Goal: Information Seeking & Learning: Learn about a topic

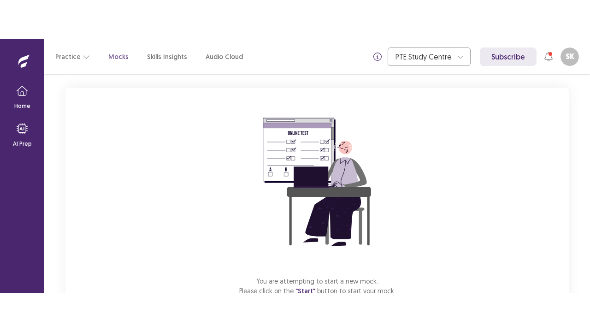
scroll to position [110, 0]
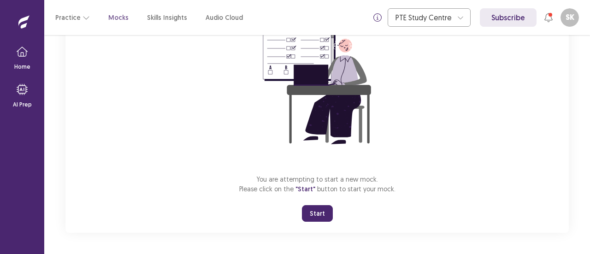
click at [325, 211] on button "Start" at bounding box center [317, 213] width 31 height 17
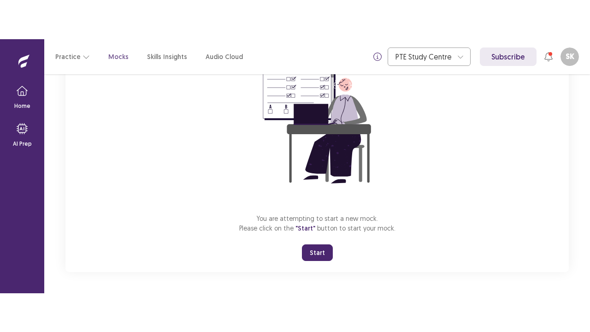
scroll to position [32, 0]
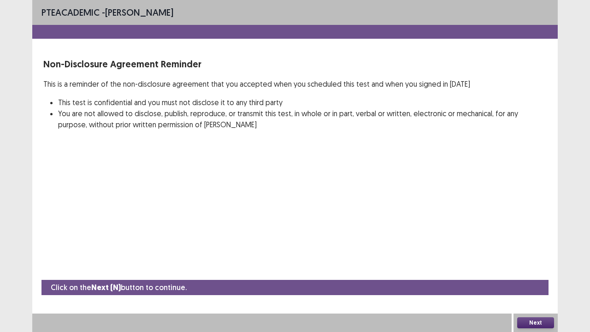
click at [528, 253] on button "Next" at bounding box center [535, 322] width 37 height 11
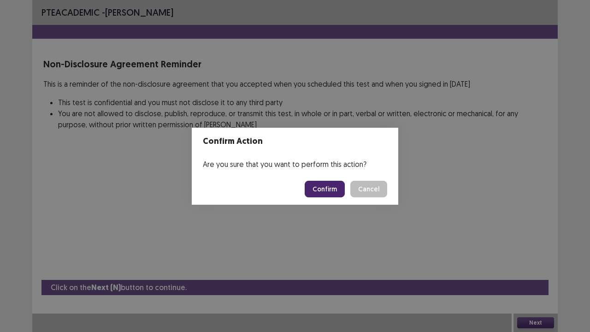
click at [317, 187] on button "Confirm" at bounding box center [324, 189] width 40 height 17
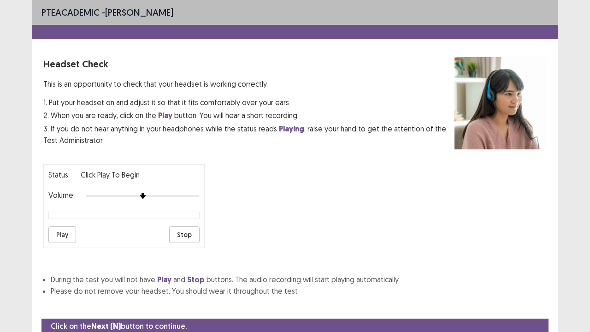
scroll to position [34, 0]
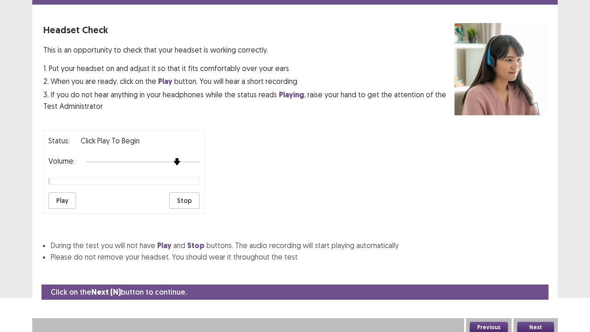
click at [182, 161] on div at bounding box center [143, 162] width 114 height 2
click at [60, 192] on button "Play" at bounding box center [62, 200] width 28 height 17
click at [194, 158] on div at bounding box center [143, 161] width 114 height 7
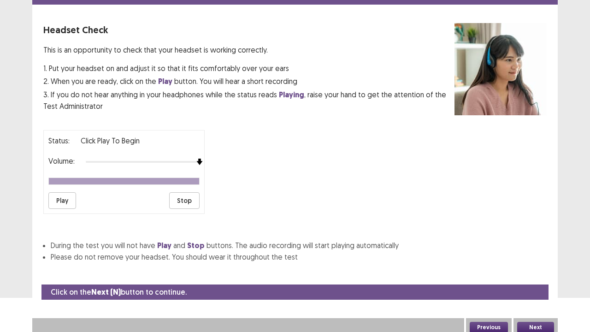
click at [66, 197] on button "Play" at bounding box center [62, 200] width 28 height 17
click at [521, 253] on button "Next" at bounding box center [535, 327] width 37 height 11
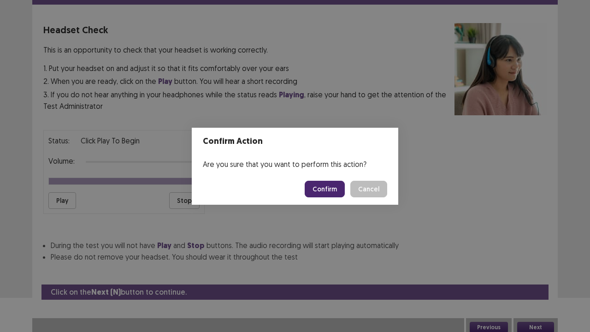
click at [321, 187] on button "Confirm" at bounding box center [324, 189] width 40 height 17
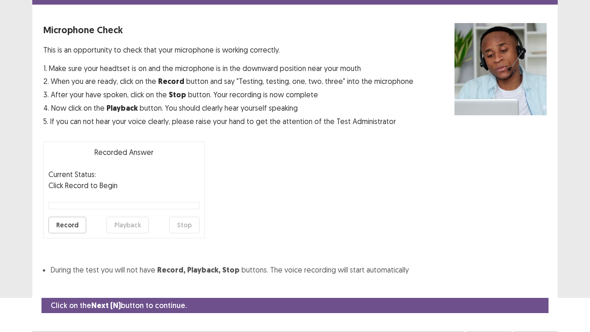
scroll to position [51, 0]
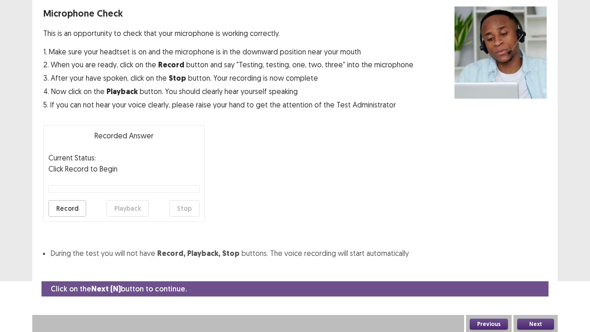
click at [75, 202] on button "Record" at bounding box center [67, 208] width 38 height 17
click at [181, 210] on button "Stop" at bounding box center [184, 208] width 30 height 17
click at [135, 204] on button "Playback" at bounding box center [127, 208] width 42 height 17
click at [529, 253] on button "Next" at bounding box center [535, 323] width 37 height 11
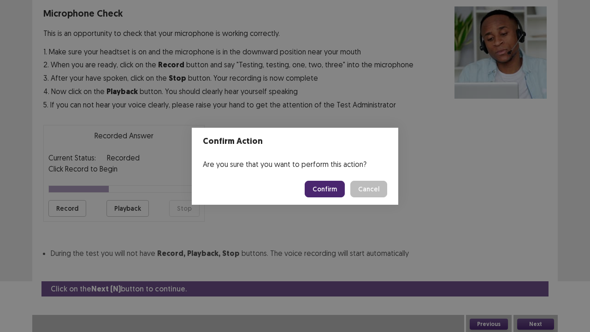
click at [328, 191] on button "Confirm" at bounding box center [324, 189] width 40 height 17
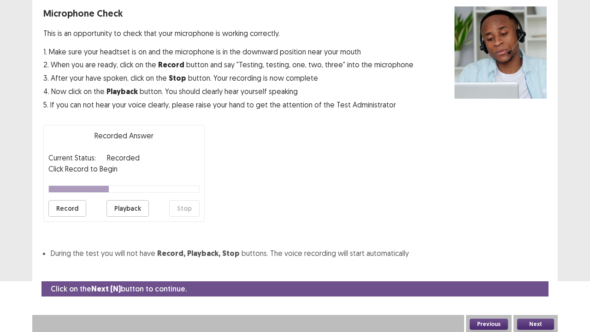
scroll to position [25, 0]
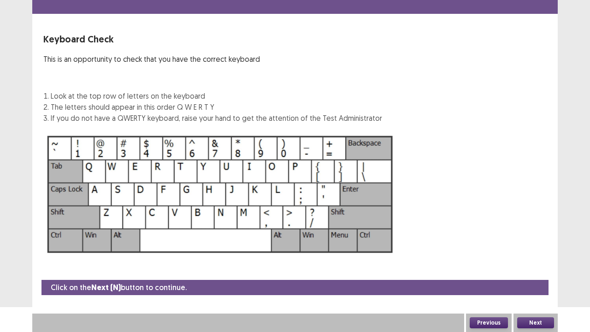
click at [533, 253] on button "Next" at bounding box center [535, 322] width 37 height 11
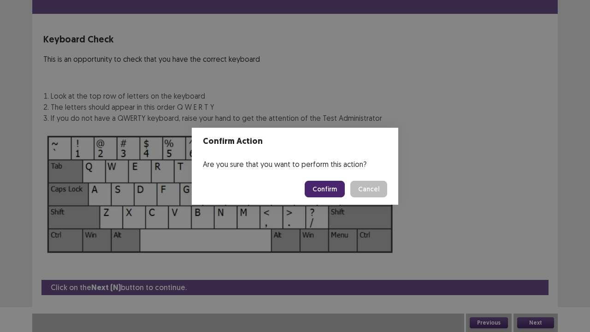
click at [335, 186] on button "Confirm" at bounding box center [324, 189] width 40 height 17
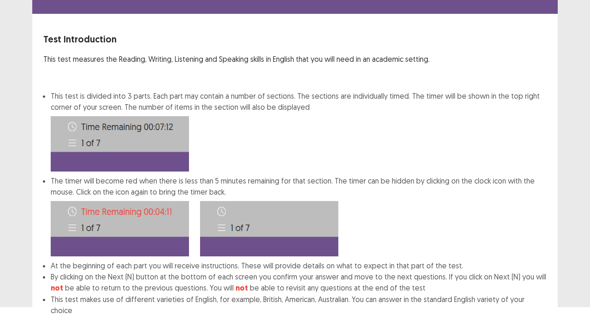
scroll to position [71, 0]
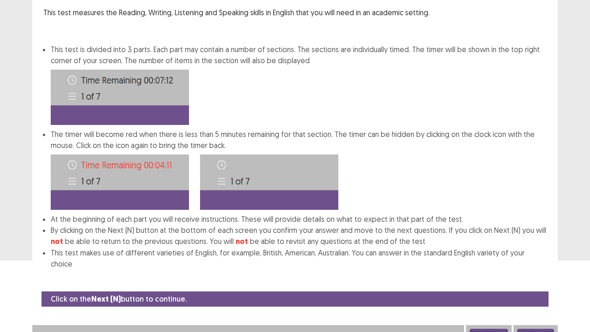
click at [545, 253] on button "Next" at bounding box center [535, 333] width 37 height 11
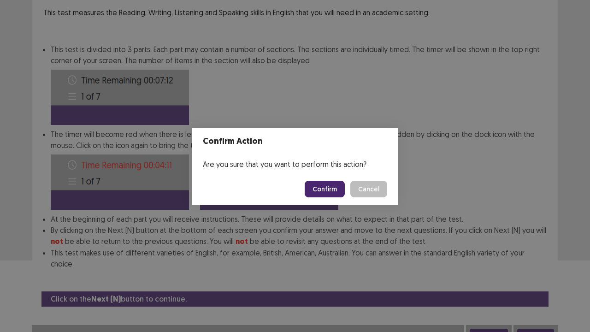
click at [338, 182] on button "Confirm" at bounding box center [324, 189] width 40 height 17
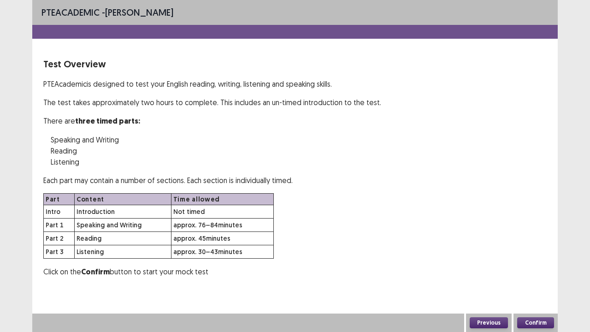
scroll to position [0, 0]
click at [532, 253] on button "Confirm" at bounding box center [535, 322] width 37 height 11
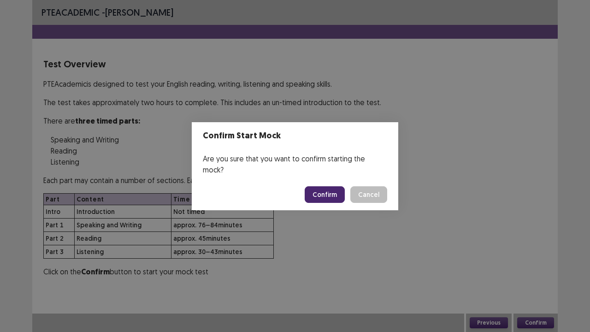
click at [321, 189] on button "Confirm" at bounding box center [324, 194] width 40 height 17
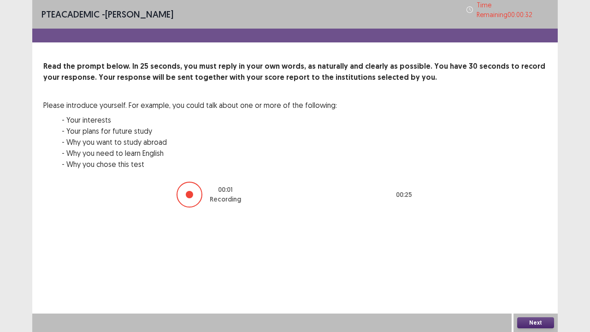
click at [541, 253] on button "Next" at bounding box center [535, 322] width 37 height 11
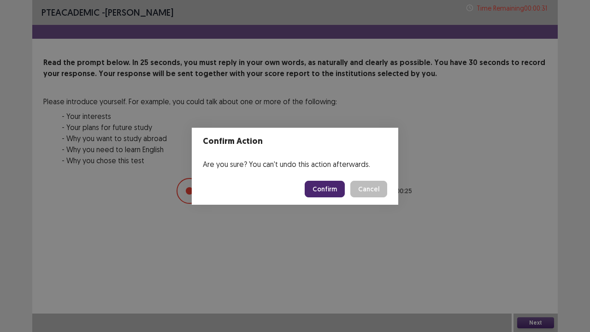
click at [328, 184] on button "Confirm" at bounding box center [324, 189] width 40 height 17
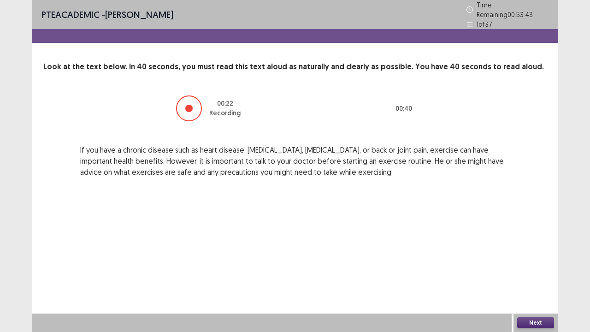
click at [541, 253] on button "Next" at bounding box center [535, 322] width 37 height 11
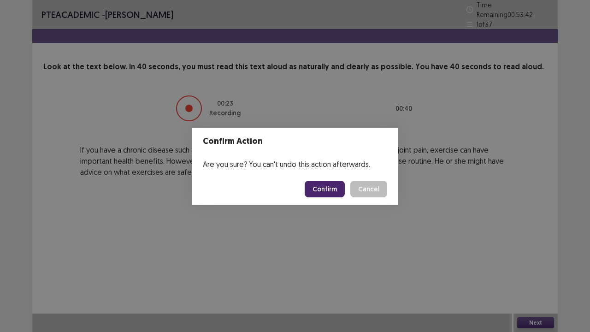
click at [326, 186] on button "Confirm" at bounding box center [324, 189] width 40 height 17
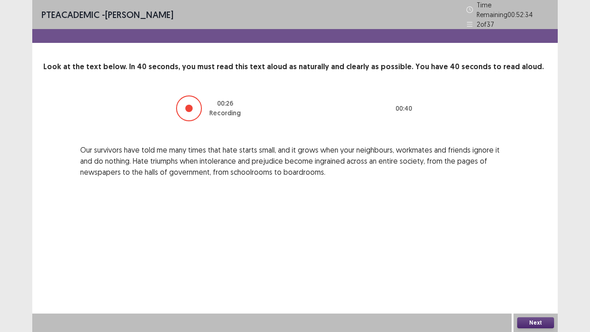
click at [542, 253] on button "Next" at bounding box center [535, 322] width 37 height 11
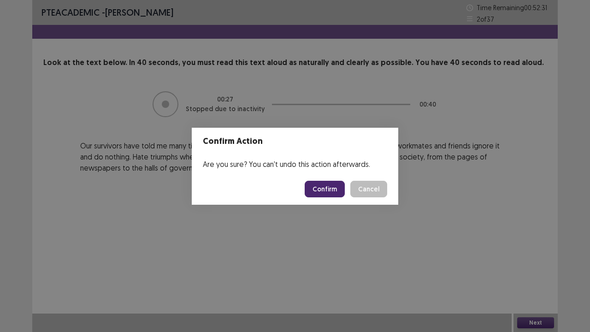
click at [317, 184] on button "Confirm" at bounding box center [324, 189] width 40 height 17
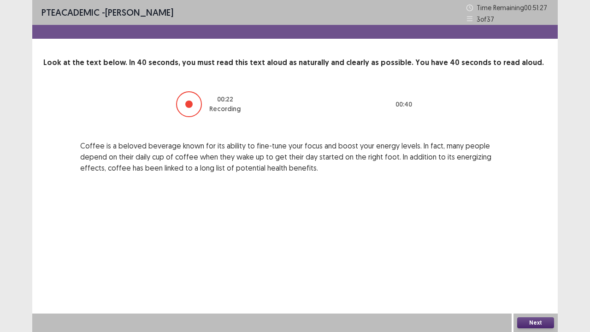
click at [536, 253] on button "Next" at bounding box center [535, 322] width 37 height 11
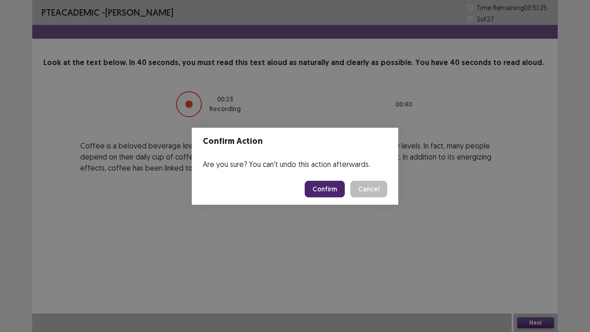
click at [333, 189] on button "Confirm" at bounding box center [324, 189] width 40 height 17
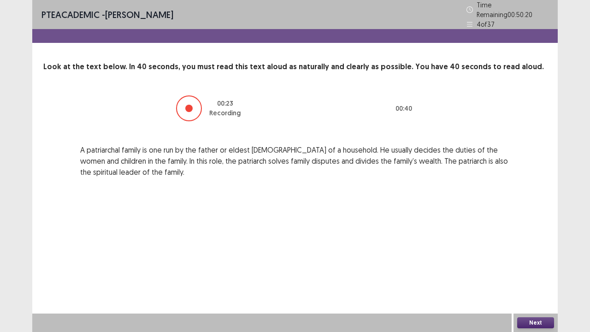
click at [532, 253] on button "Next" at bounding box center [535, 322] width 37 height 11
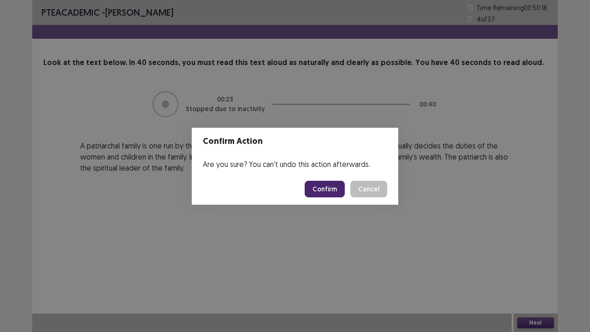
click at [327, 190] on button "Confirm" at bounding box center [324, 189] width 40 height 17
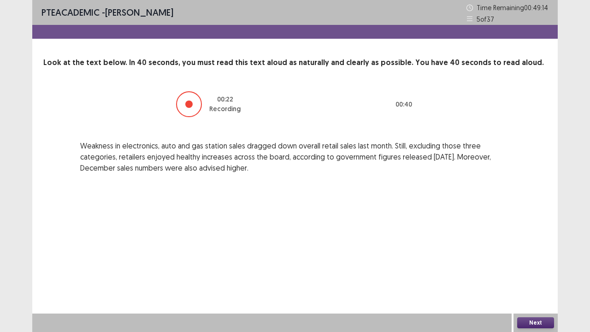
click at [540, 253] on button "Next" at bounding box center [535, 322] width 37 height 11
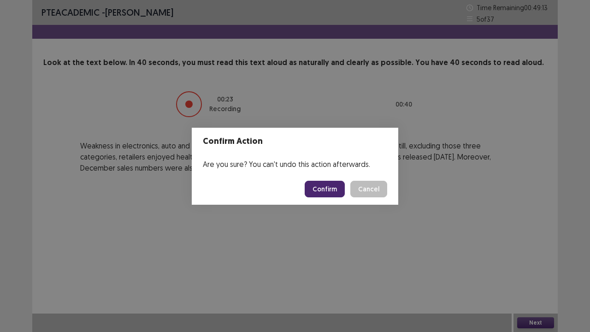
click at [333, 185] on button "Confirm" at bounding box center [324, 189] width 40 height 17
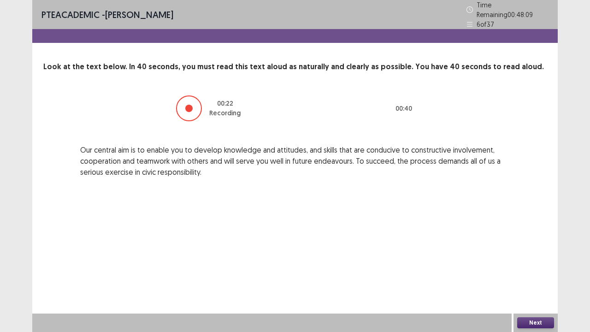
click at [529, 253] on button "Next" at bounding box center [535, 322] width 37 height 11
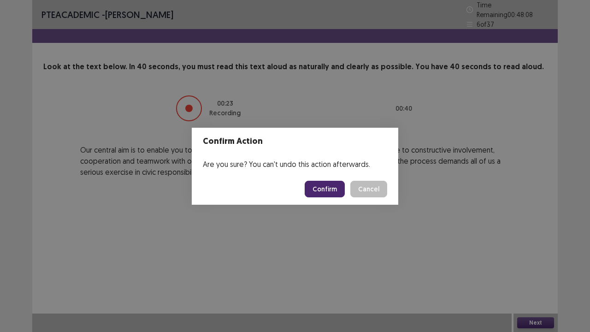
click at [326, 186] on button "Confirm" at bounding box center [324, 189] width 40 height 17
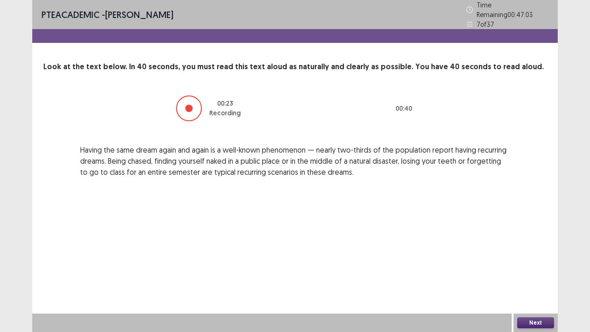
click at [530, 253] on button "Next" at bounding box center [535, 322] width 37 height 11
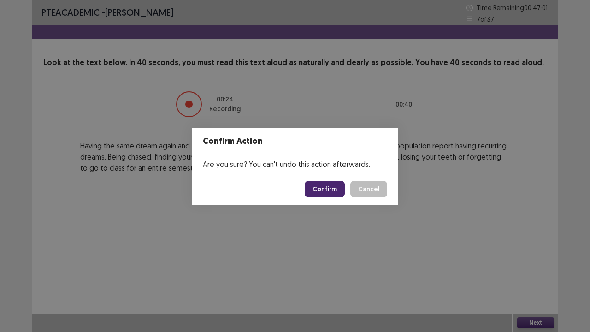
click at [330, 194] on button "Confirm" at bounding box center [324, 189] width 40 height 17
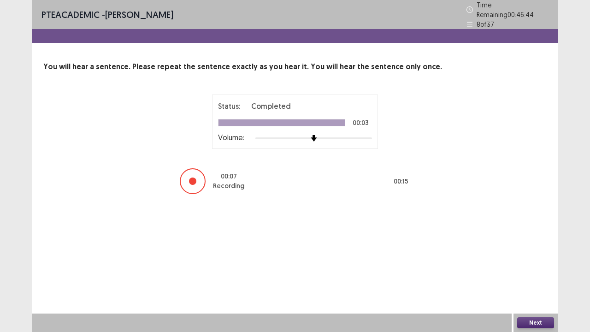
click at [529, 253] on button "Next" at bounding box center [535, 322] width 37 height 11
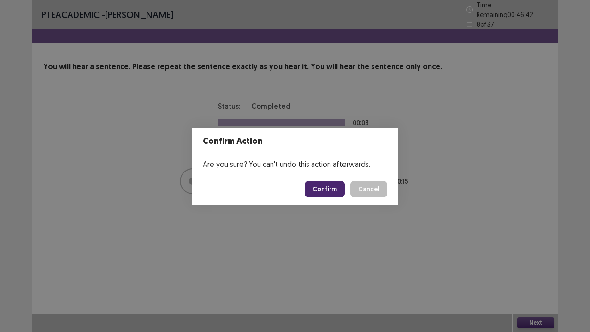
click at [322, 187] on button "Confirm" at bounding box center [324, 189] width 40 height 17
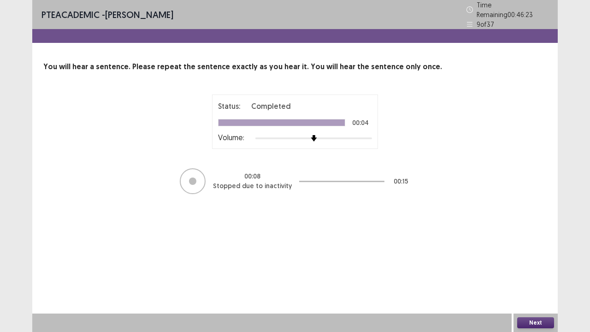
click at [532, 253] on button "Next" at bounding box center [535, 322] width 37 height 11
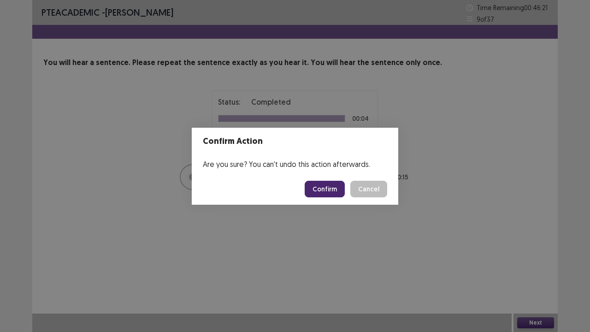
click at [327, 185] on button "Confirm" at bounding box center [324, 189] width 40 height 17
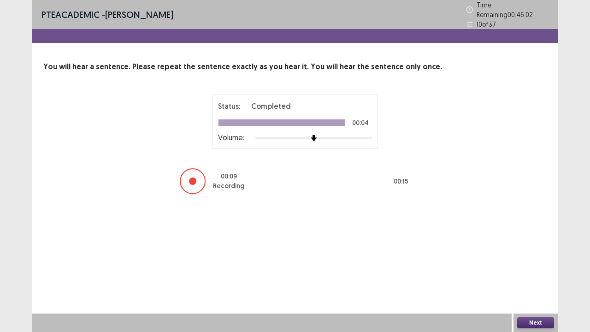
click at [550, 253] on button "Next" at bounding box center [535, 322] width 37 height 11
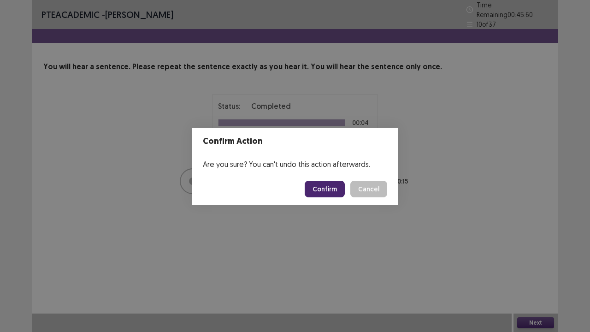
click at [334, 193] on button "Confirm" at bounding box center [324, 189] width 40 height 17
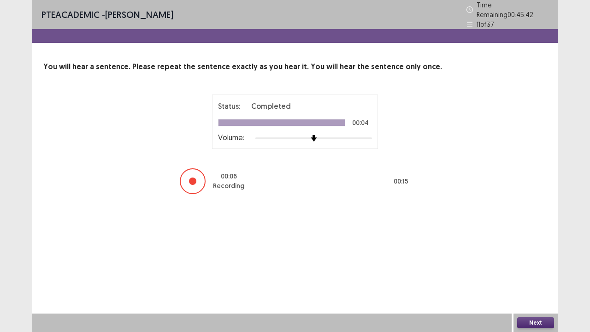
click at [538, 253] on button "Next" at bounding box center [535, 322] width 37 height 11
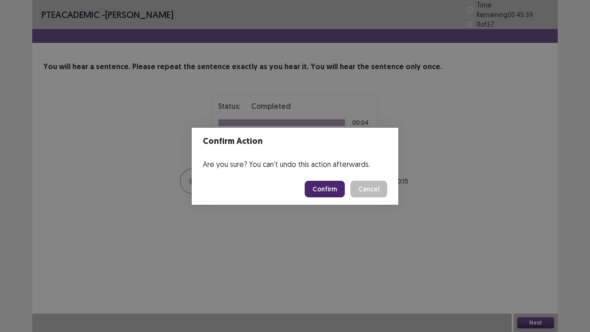
click at [328, 191] on button "Confirm" at bounding box center [324, 189] width 40 height 17
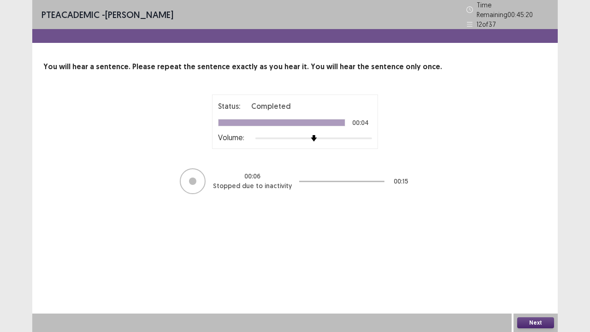
click at [550, 253] on button "Next" at bounding box center [535, 322] width 37 height 11
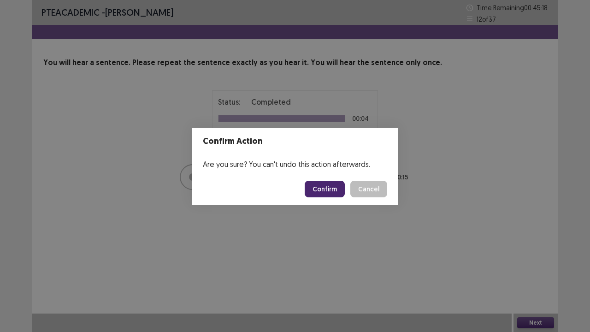
click at [341, 191] on button "Confirm" at bounding box center [324, 189] width 40 height 17
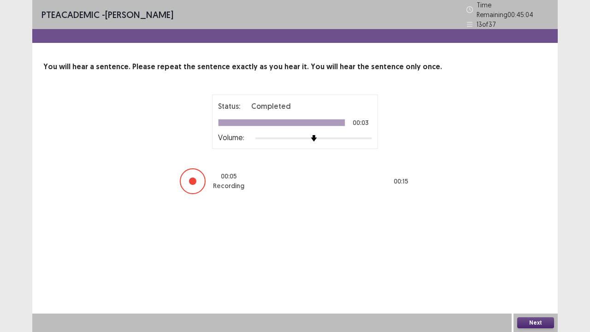
click at [546, 253] on button "Next" at bounding box center [535, 322] width 37 height 11
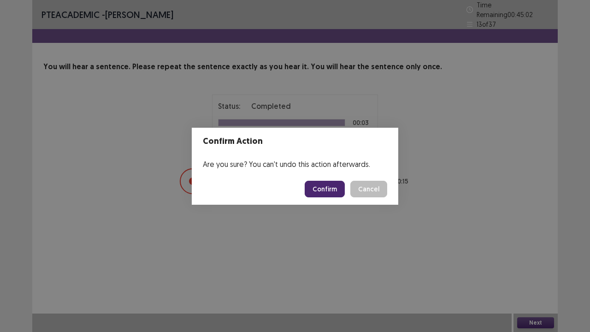
click at [333, 193] on button "Confirm" at bounding box center [324, 189] width 40 height 17
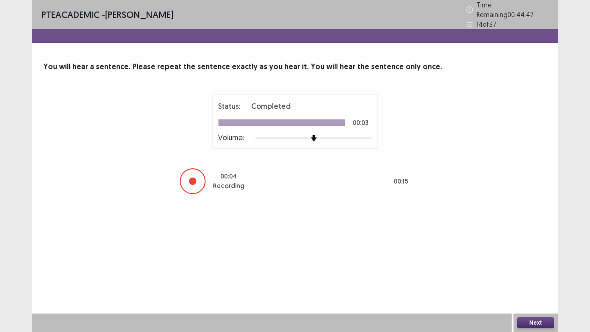
click at [548, 253] on button "Next" at bounding box center [535, 322] width 37 height 11
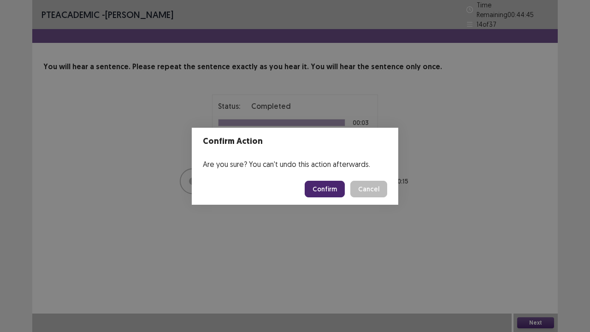
click at [318, 186] on button "Confirm" at bounding box center [324, 189] width 40 height 17
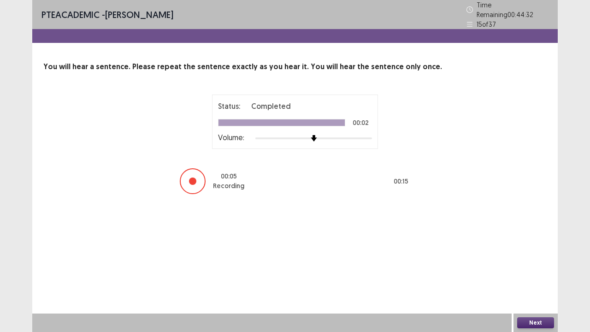
click at [545, 253] on button "Next" at bounding box center [535, 322] width 37 height 11
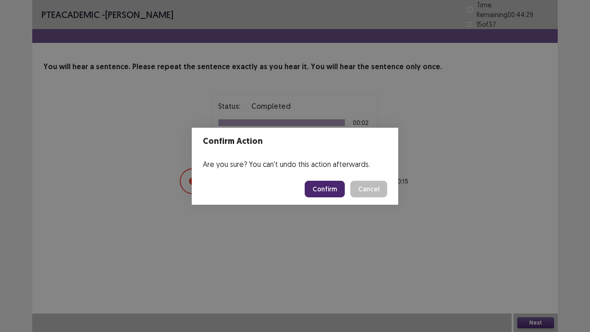
click at [337, 189] on button "Confirm" at bounding box center [324, 189] width 40 height 17
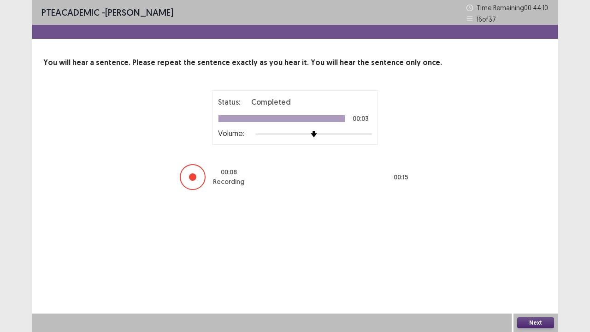
click at [547, 253] on button "Next" at bounding box center [535, 322] width 37 height 11
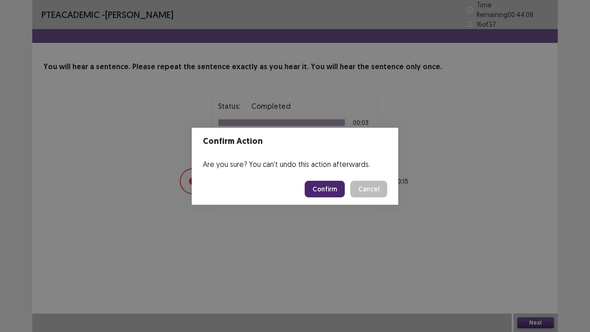
click at [344, 192] on button "Confirm" at bounding box center [324, 189] width 40 height 17
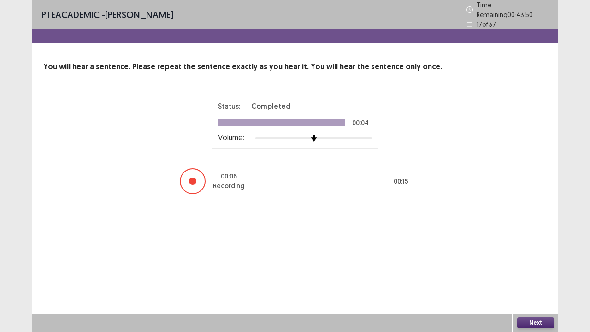
click at [537, 253] on button "Next" at bounding box center [535, 322] width 37 height 11
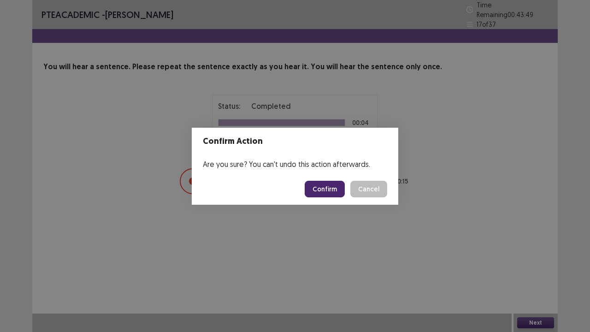
click at [330, 189] on button "Confirm" at bounding box center [324, 189] width 40 height 17
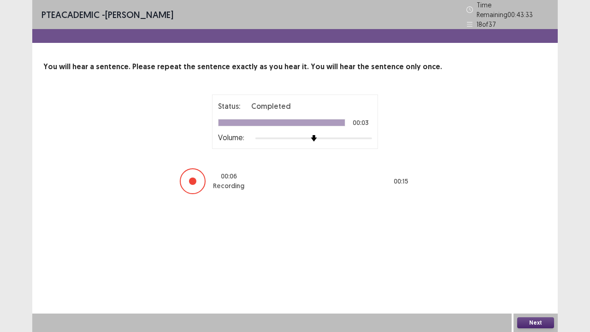
click at [548, 253] on button "Next" at bounding box center [535, 322] width 37 height 11
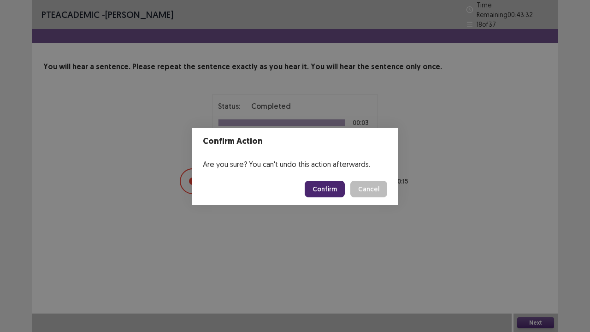
click at [333, 186] on button "Confirm" at bounding box center [324, 189] width 40 height 17
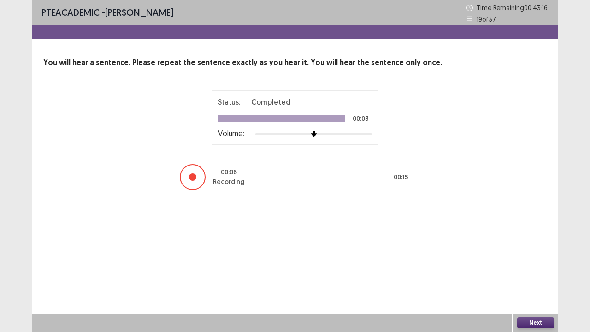
click at [536, 253] on button "Next" at bounding box center [535, 322] width 37 height 11
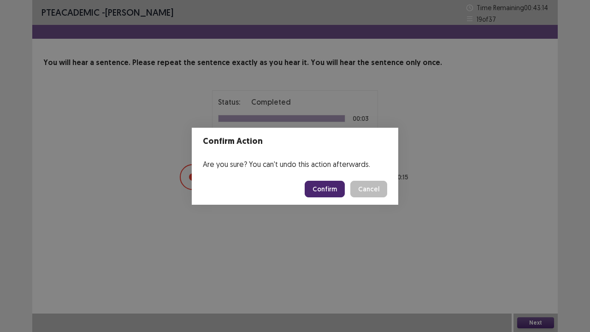
click at [323, 184] on button "Confirm" at bounding box center [324, 189] width 40 height 17
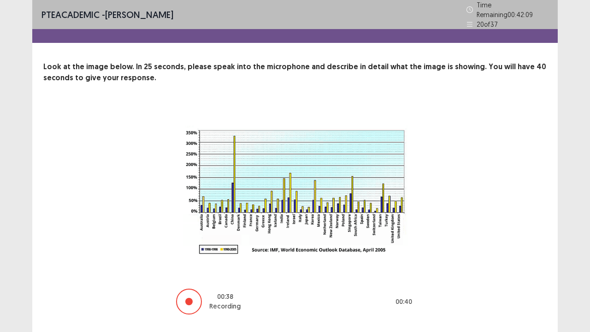
scroll to position [20, 0]
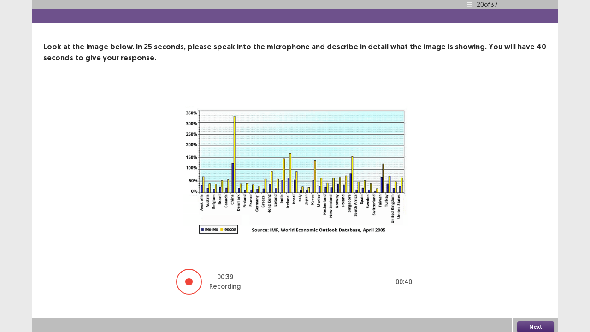
drag, startPoint x: 538, startPoint y: 314, endPoint x: 535, endPoint y: 328, distance: 14.1
click at [536, 253] on div "Next" at bounding box center [535, 326] width 44 height 18
click at [535, 253] on button "Next" at bounding box center [535, 326] width 37 height 11
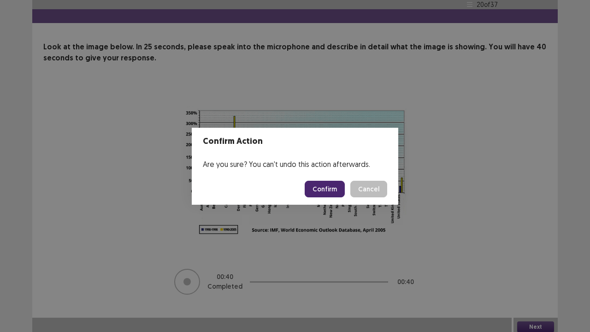
click at [322, 182] on button "Confirm" at bounding box center [324, 189] width 40 height 17
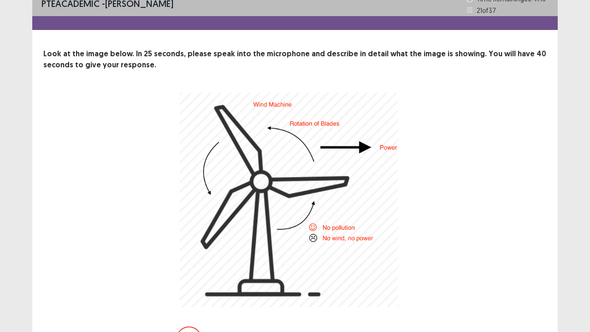
scroll to position [70, 0]
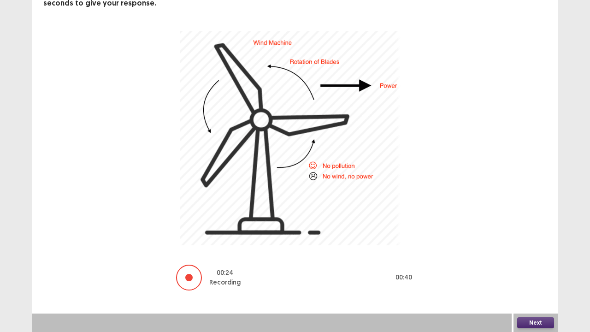
click at [547, 253] on button "Next" at bounding box center [535, 322] width 37 height 11
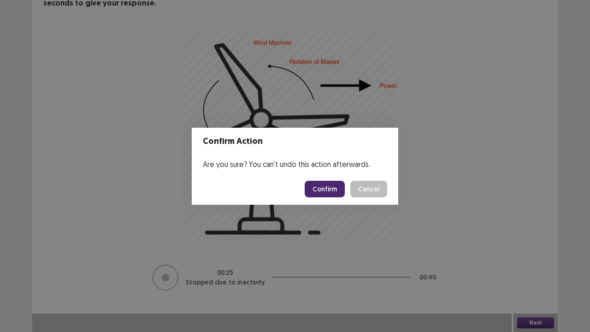
click at [322, 185] on button "Confirm" at bounding box center [324, 189] width 40 height 17
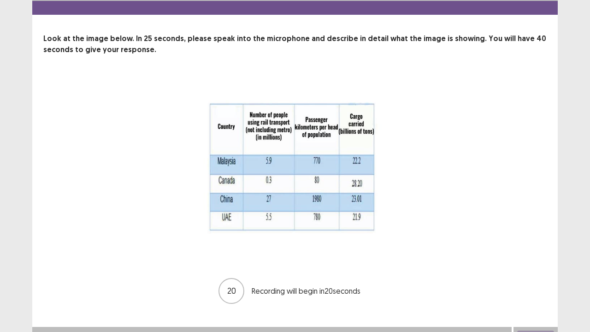
scroll to position [37, 0]
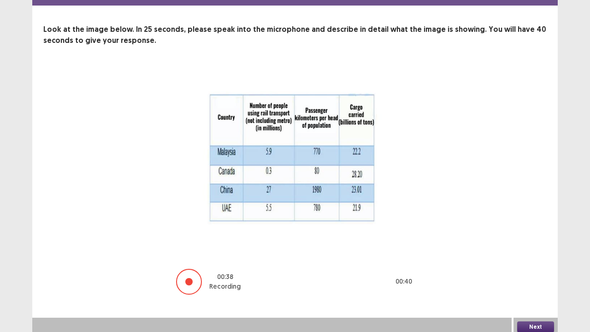
click at [531, 253] on button "Next" at bounding box center [535, 326] width 37 height 11
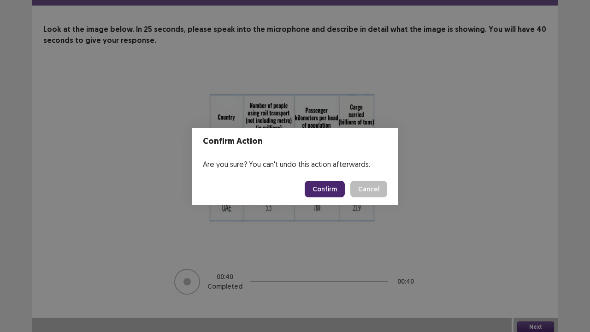
click at [317, 186] on button "Confirm" at bounding box center [324, 189] width 40 height 17
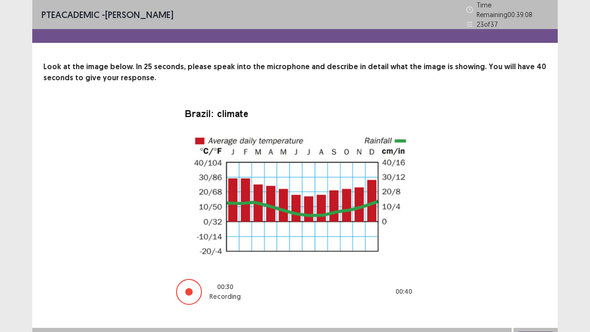
click at [536, 253] on button "Next" at bounding box center [535, 336] width 37 height 11
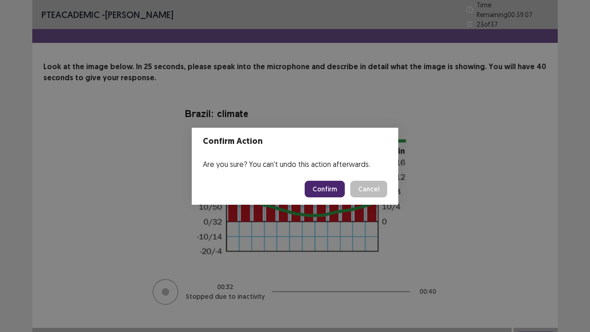
click at [332, 184] on button "Confirm" at bounding box center [324, 189] width 40 height 17
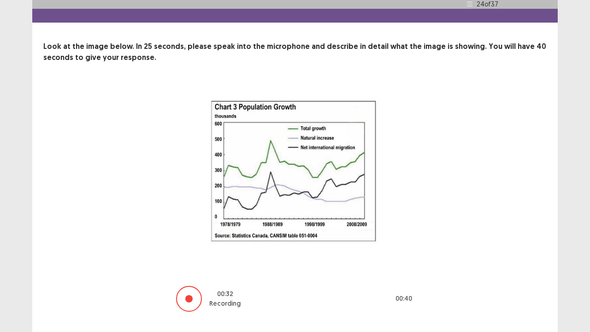
scroll to position [37, 0]
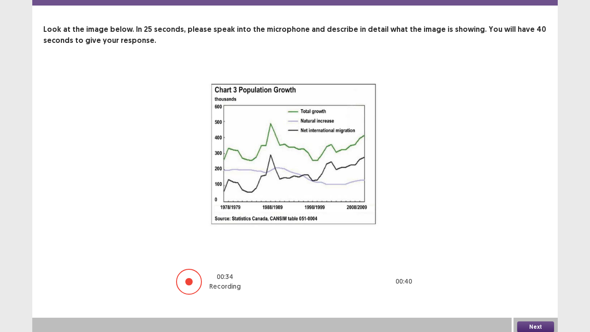
click at [538, 253] on button "Next" at bounding box center [535, 326] width 37 height 11
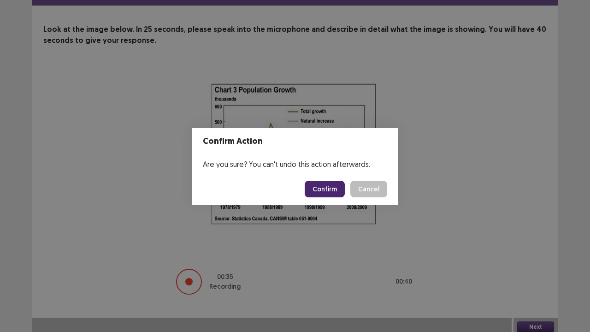
click at [328, 187] on button "Confirm" at bounding box center [324, 189] width 40 height 17
